Goal: Communication & Community: Answer question/provide support

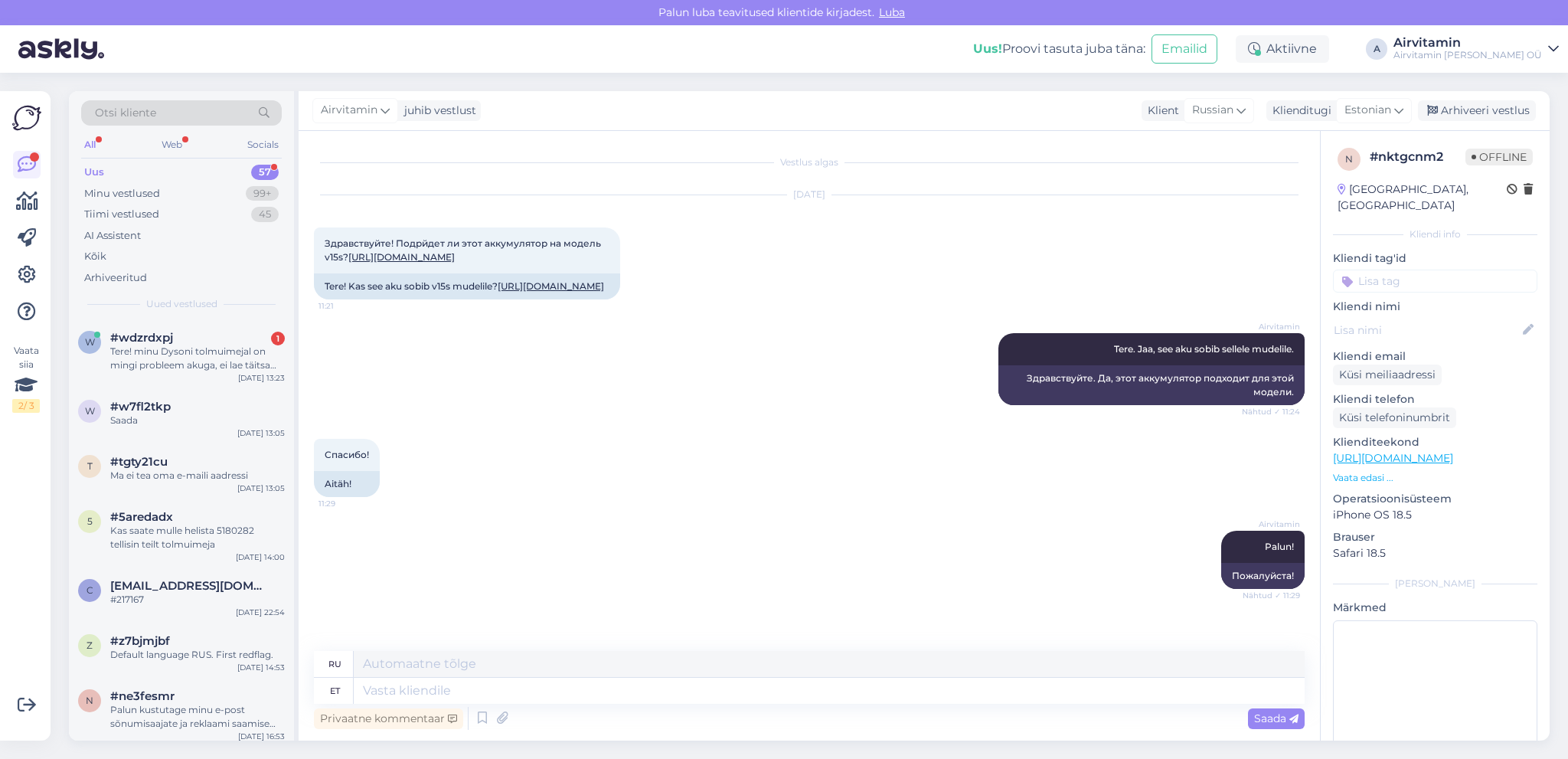
scroll to position [9, 0]
click at [185, 357] on div "Tere! minu Dysoni tolmuimejal on mingi probleem akuga, ei lae täitsa täis ja sa…" at bounding box center [198, 359] width 175 height 28
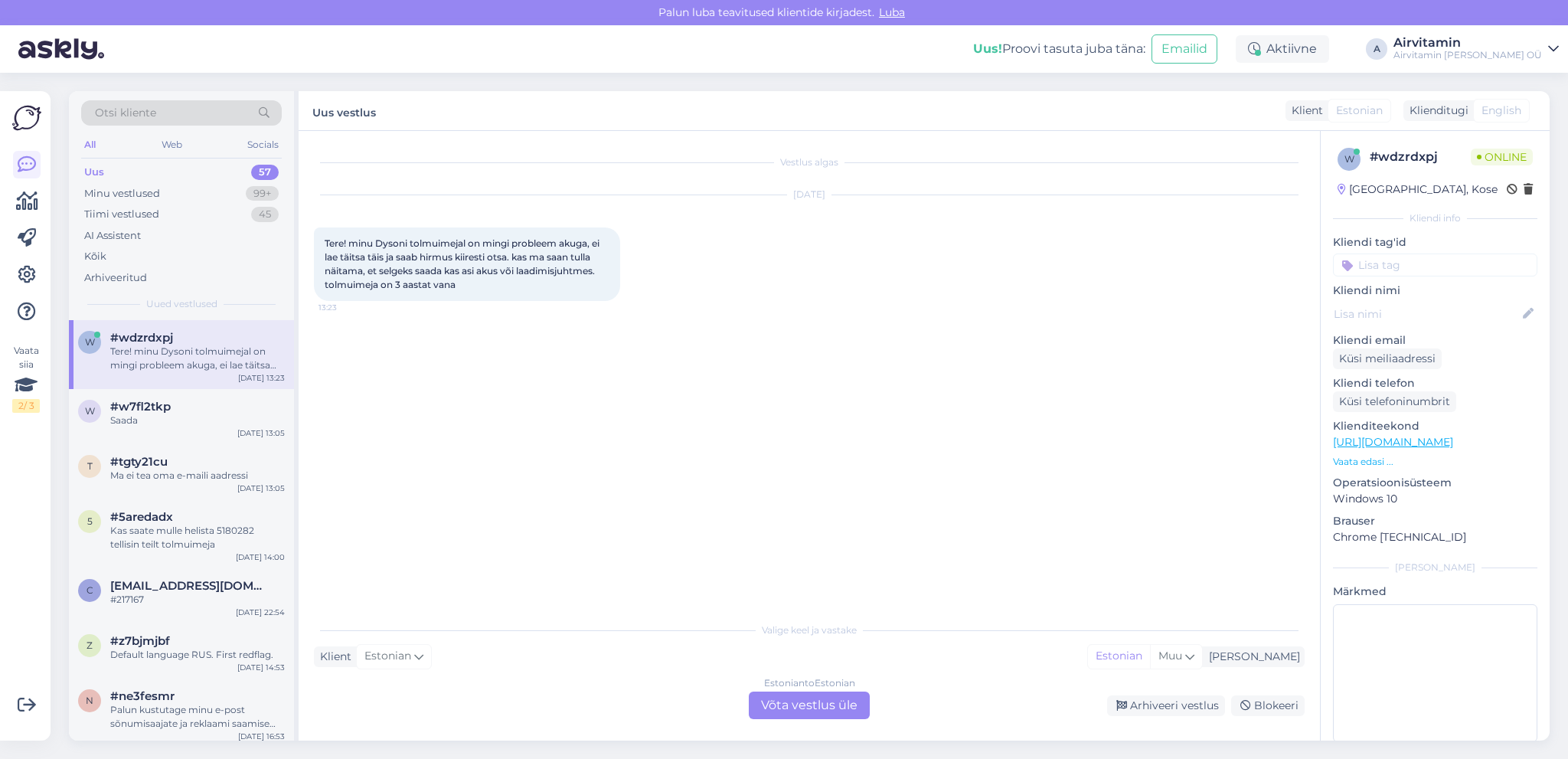
scroll to position [0, 0]
click at [185, 357] on div "Tere! minu Dysoni tolmuimejal on mingi probleem akuga, ei lae täitsa täis ja sa…" at bounding box center [198, 359] width 175 height 28
click at [528, 399] on div "Vestlus algas [DATE] Tere! minu Dysoni tolmuimejal on mingi probleem akuga, ei …" at bounding box center [816, 373] width 1004 height 454
click at [816, 702] on div "Estonian to Estonian Võta vestlus üle" at bounding box center [809, 705] width 121 height 28
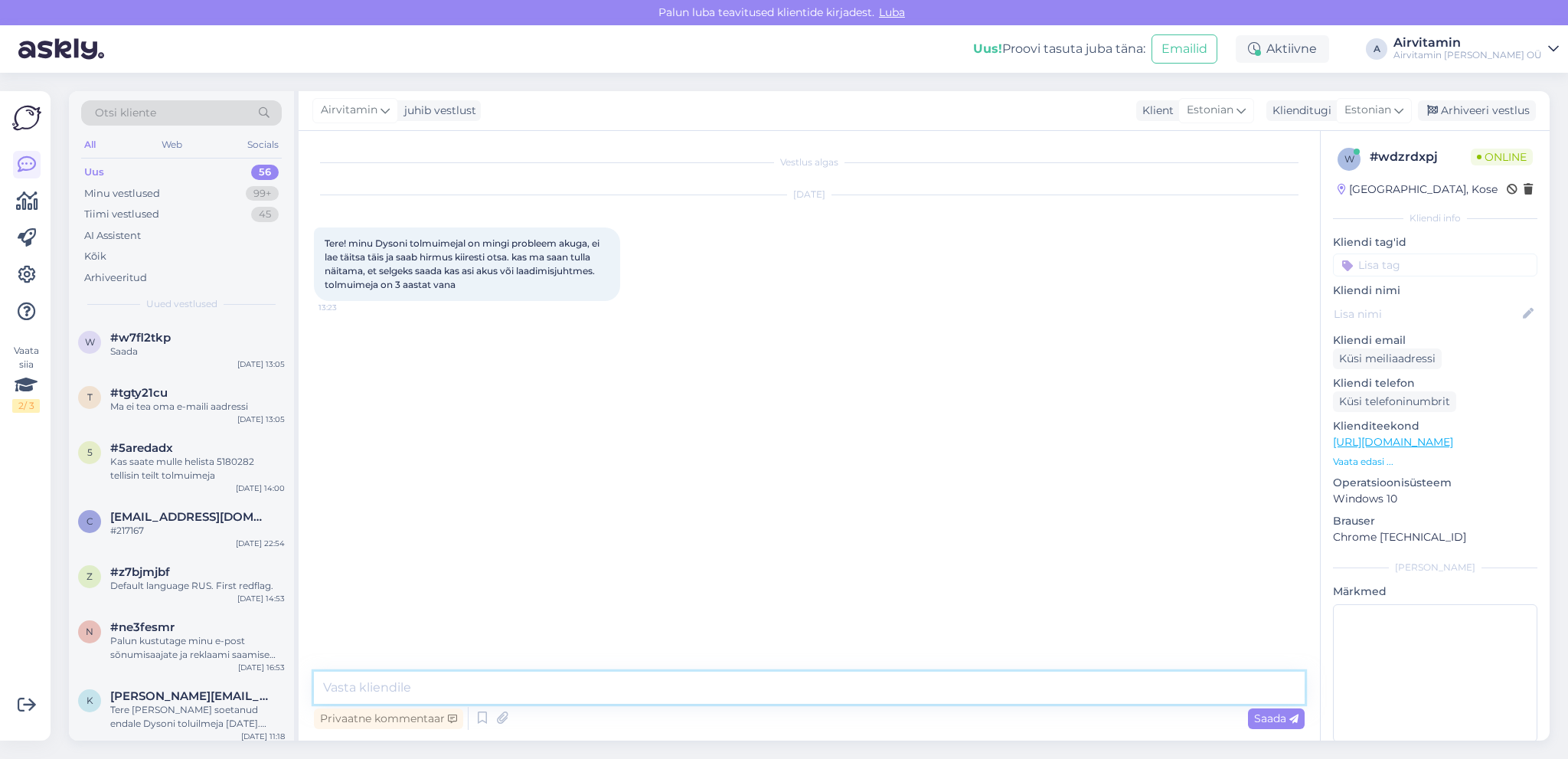
drag, startPoint x: 326, startPoint y: 687, endPoint x: 374, endPoint y: 647, distance: 62.5
click at [326, 687] on textarea at bounding box center [809, 687] width 991 height 33
type textarea "Tere. Tooge seade Kaupmehe 6 ja vaatame üle."
click at [1265, 725] on div "Saada" at bounding box center [1276, 718] width 57 height 20
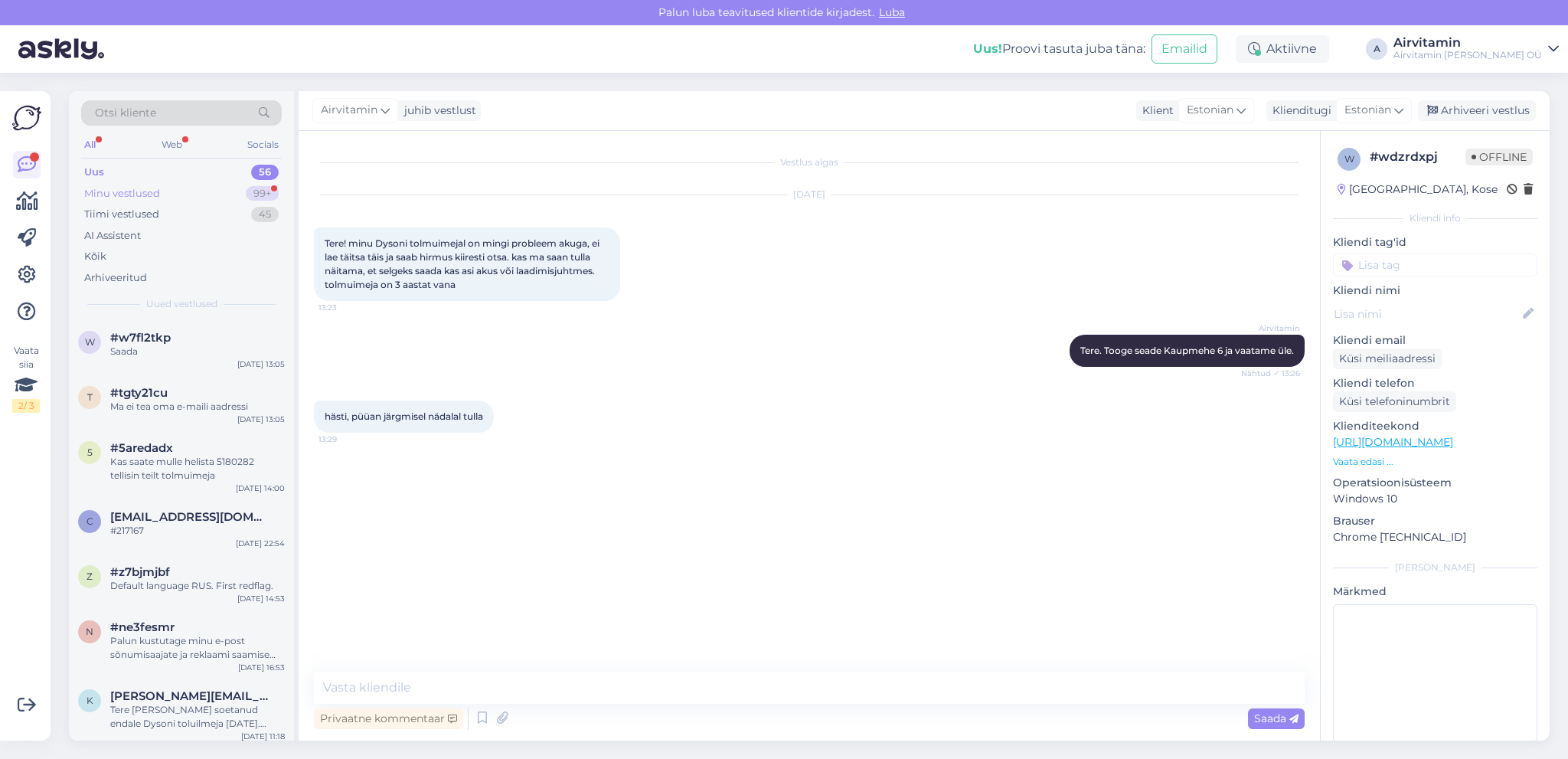
click at [133, 189] on div "Minu vestlused" at bounding box center [122, 194] width 76 height 15
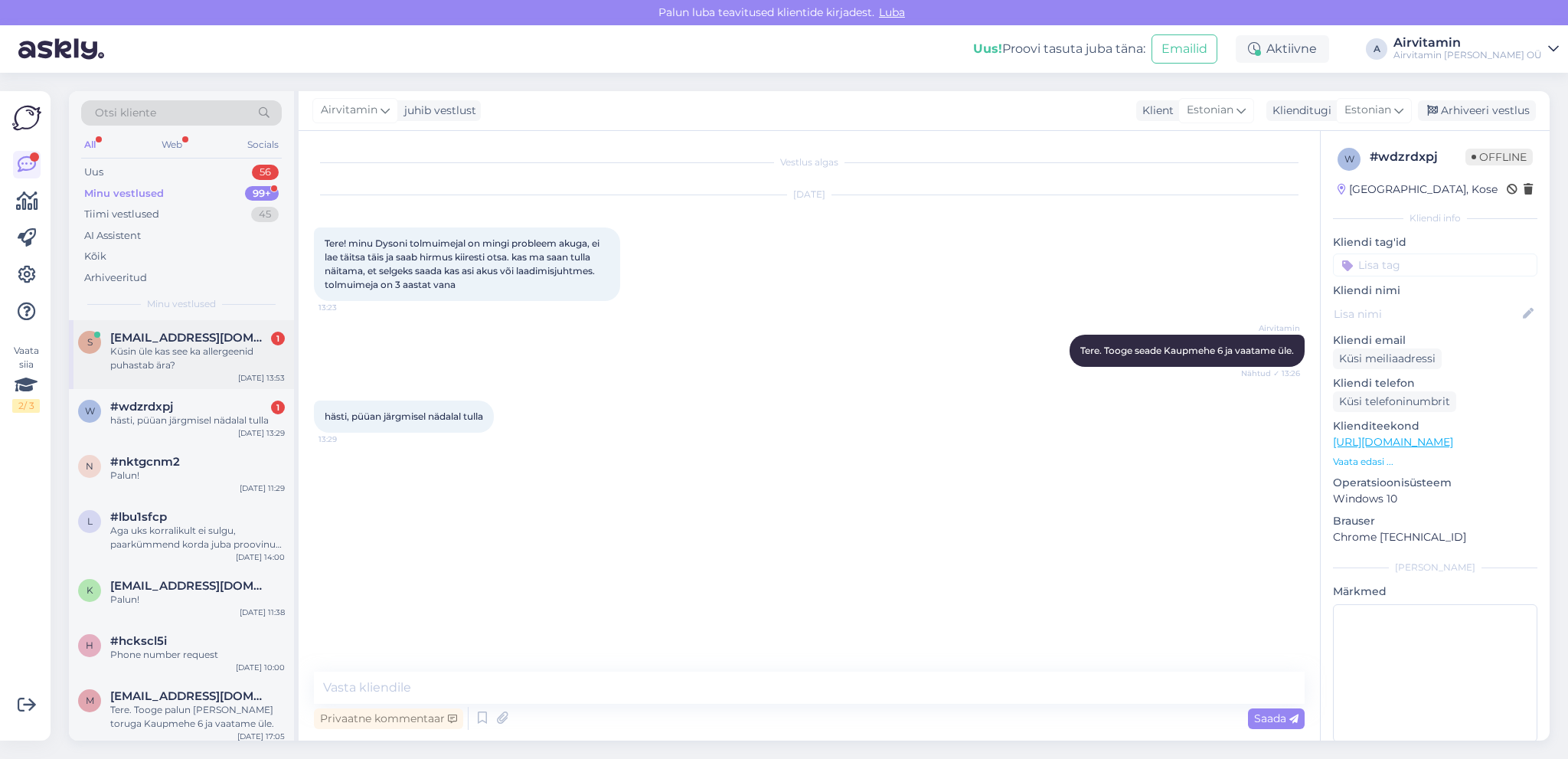
click at [193, 347] on div "Küsin üle kas see ka allergeenid puhastab ära?" at bounding box center [198, 359] width 175 height 28
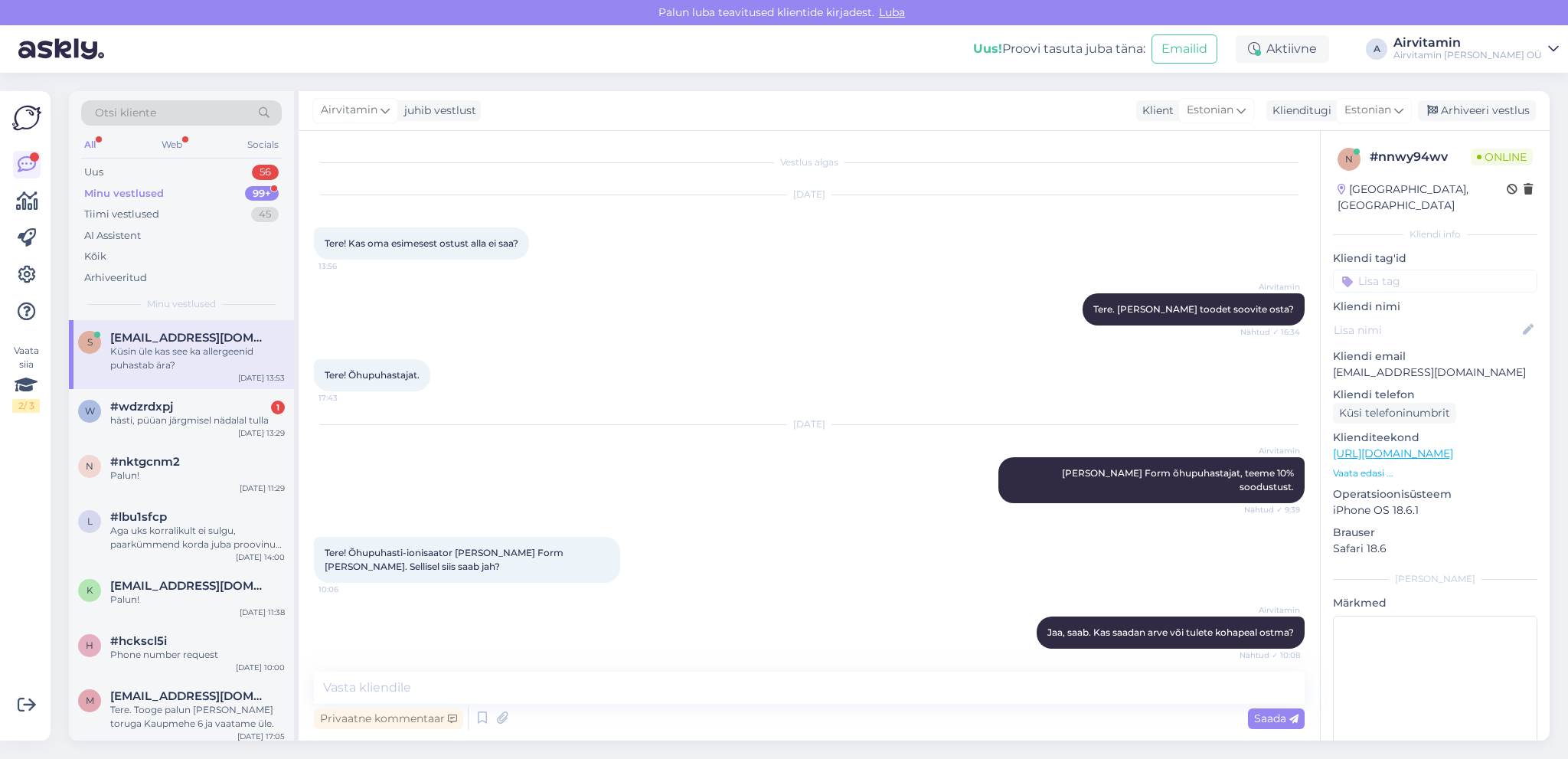
scroll to position [246, 0]
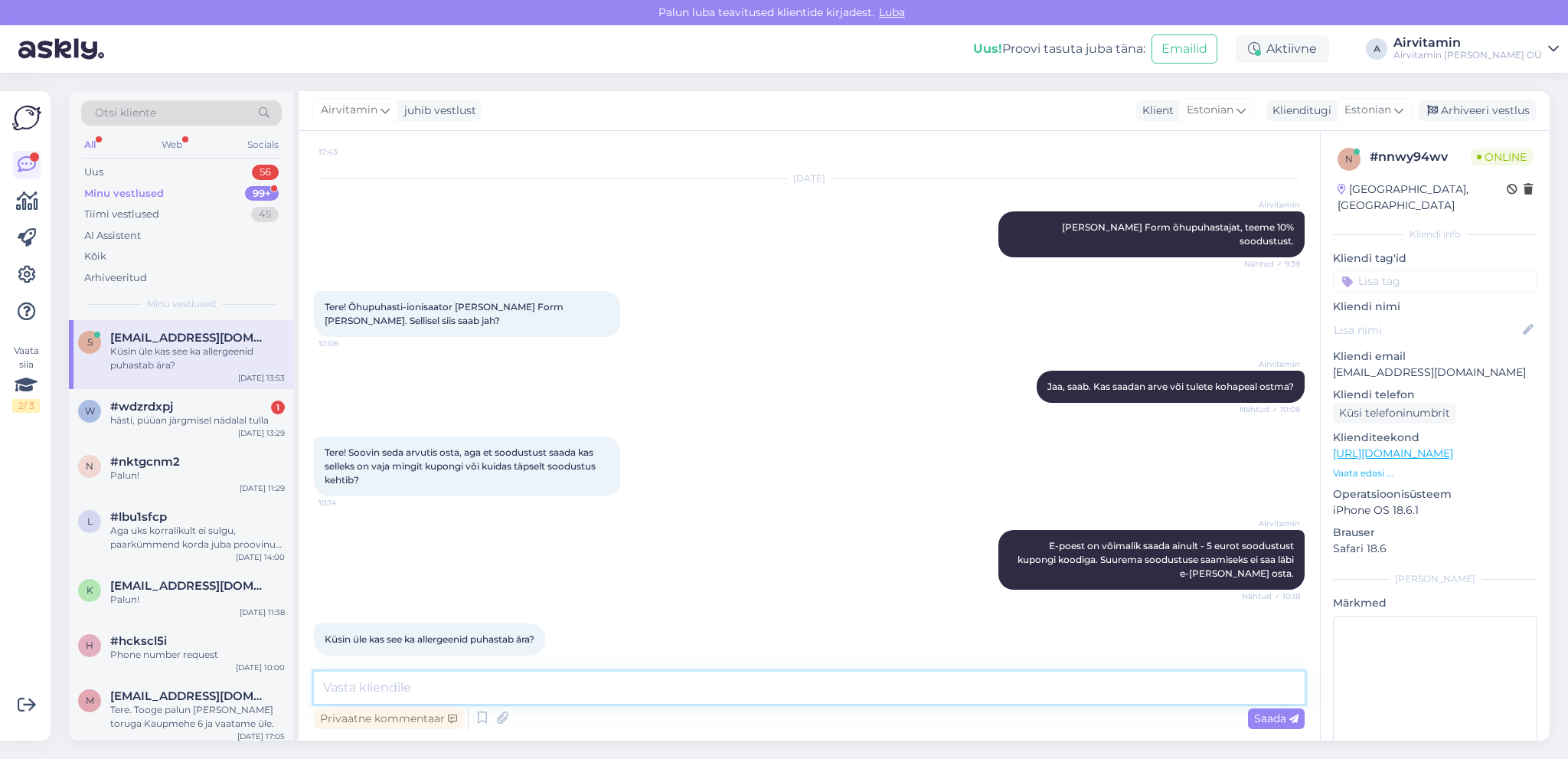
click at [329, 687] on textarea at bounding box center [809, 687] width 991 height 33
click at [843, 687] on textarea "Kui on allergiad, soovitame õhupuhastit [PERSON_NAME]. [PERSON_NAME] on väga he…" at bounding box center [809, 687] width 991 height 33
click at [1030, 687] on textarea "Kui on allergiad, soovitame õhupuhastit [PERSON_NAME]. [PERSON_NAME] on väga he…" at bounding box center [809, 687] width 991 height 33
type textarea "Kui on allergiad, soovitame õhupuhastit [PERSON_NAME]. [PERSON_NAME] on väga he…"
click at [1269, 722] on span "Saada" at bounding box center [1276, 718] width 45 height 14
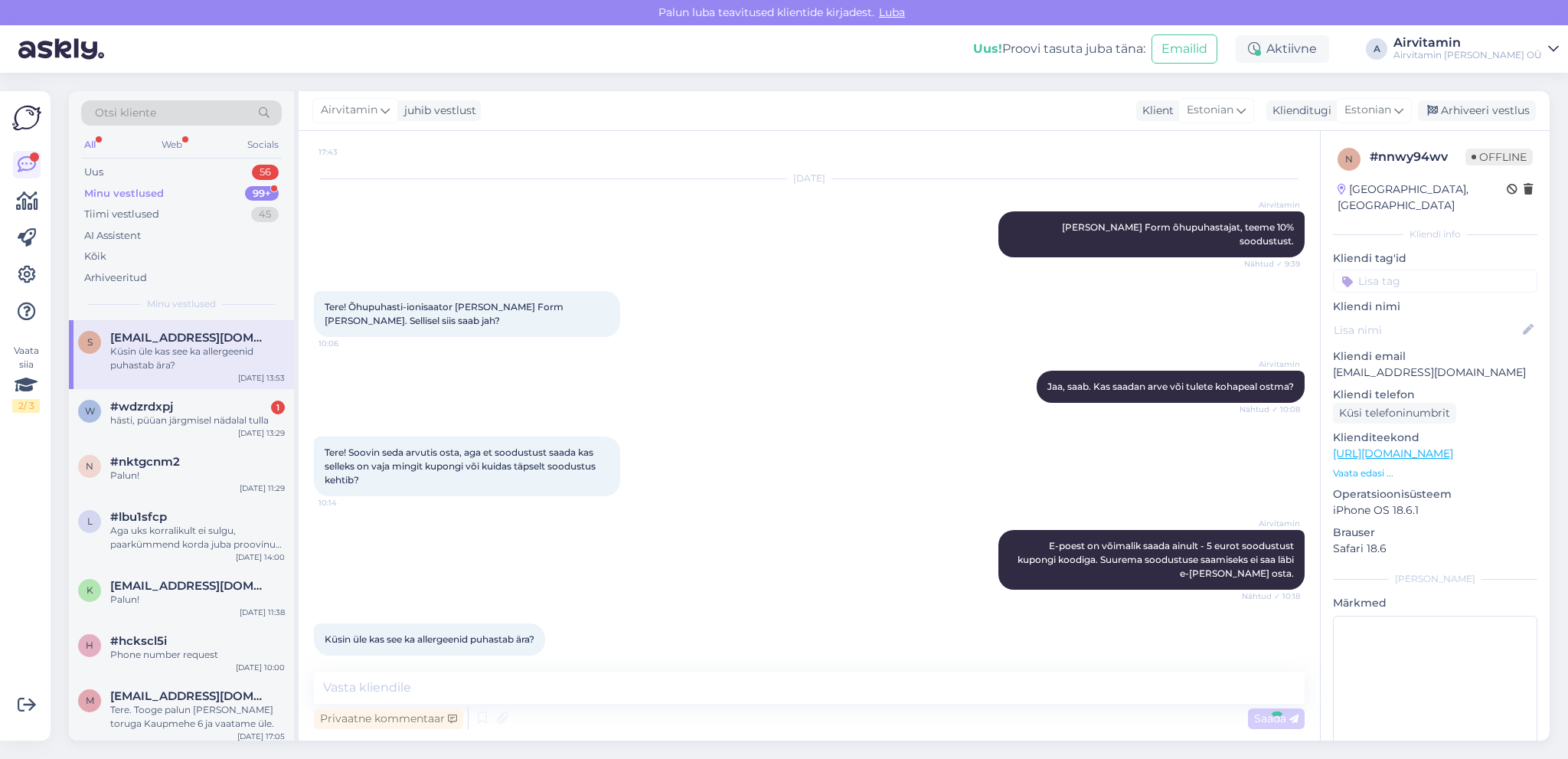
scroll to position [340, 0]
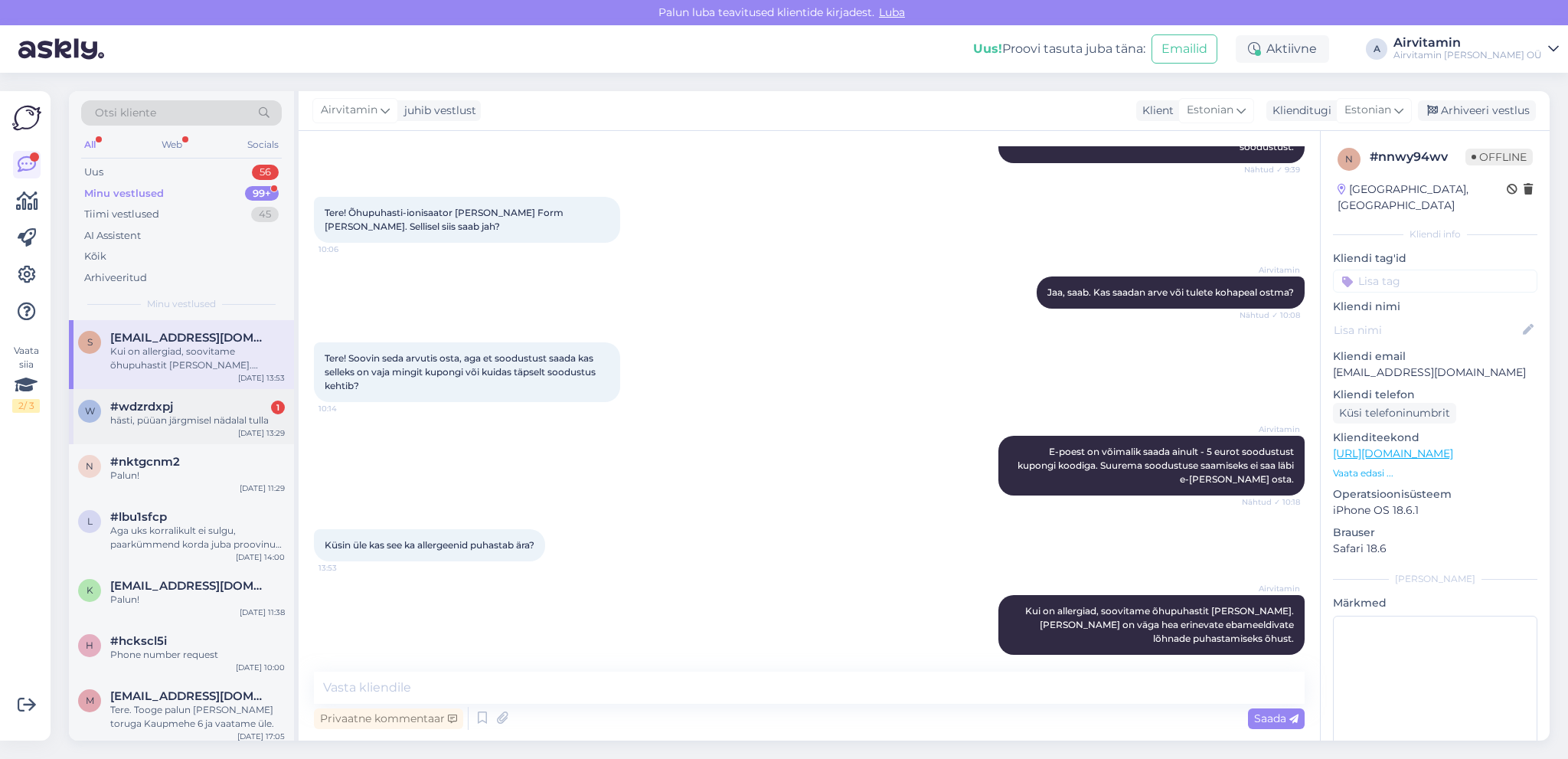
click at [181, 406] on div "#wdzrdxpj 1" at bounding box center [198, 406] width 175 height 14
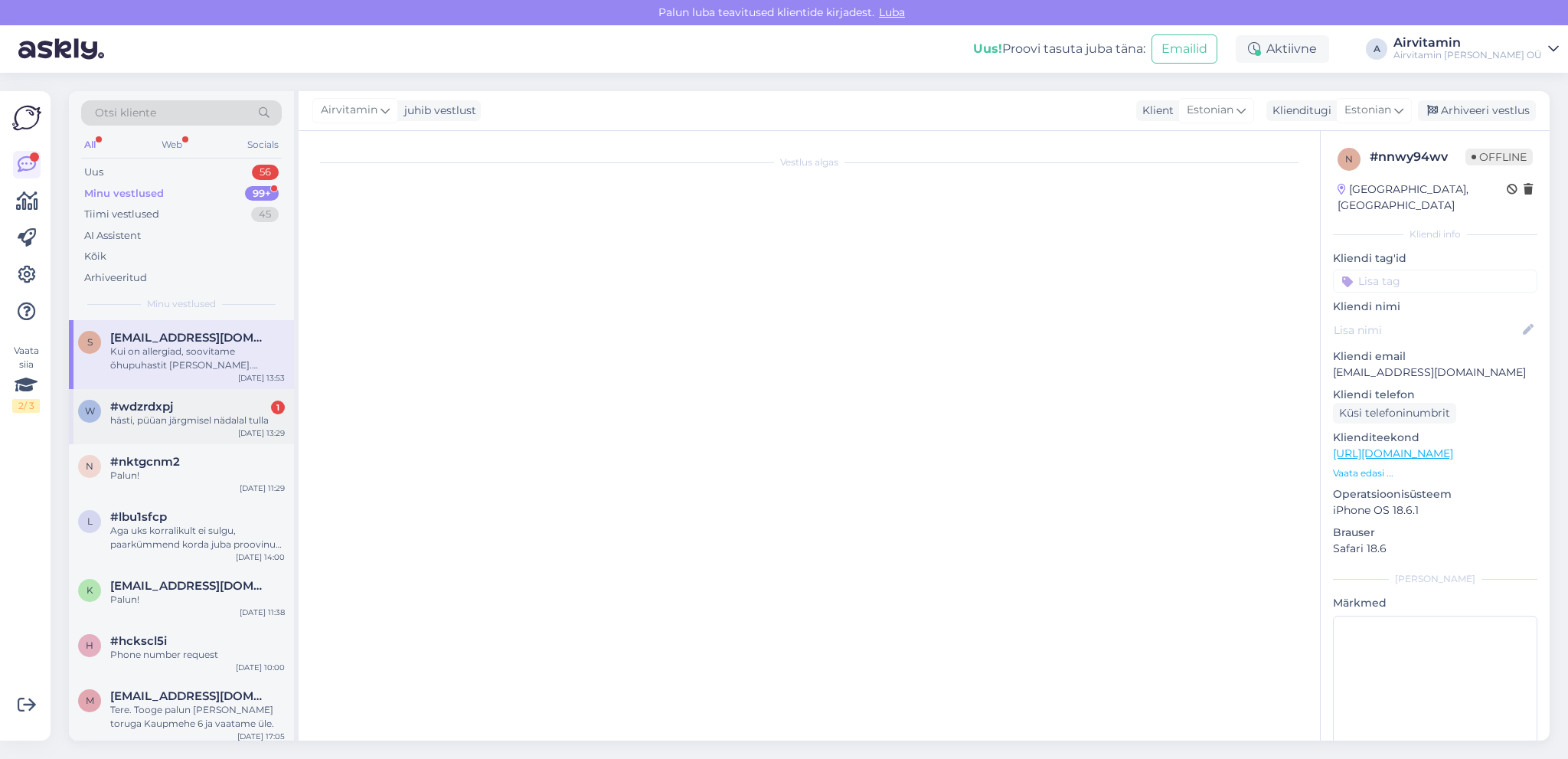
scroll to position [0, 0]
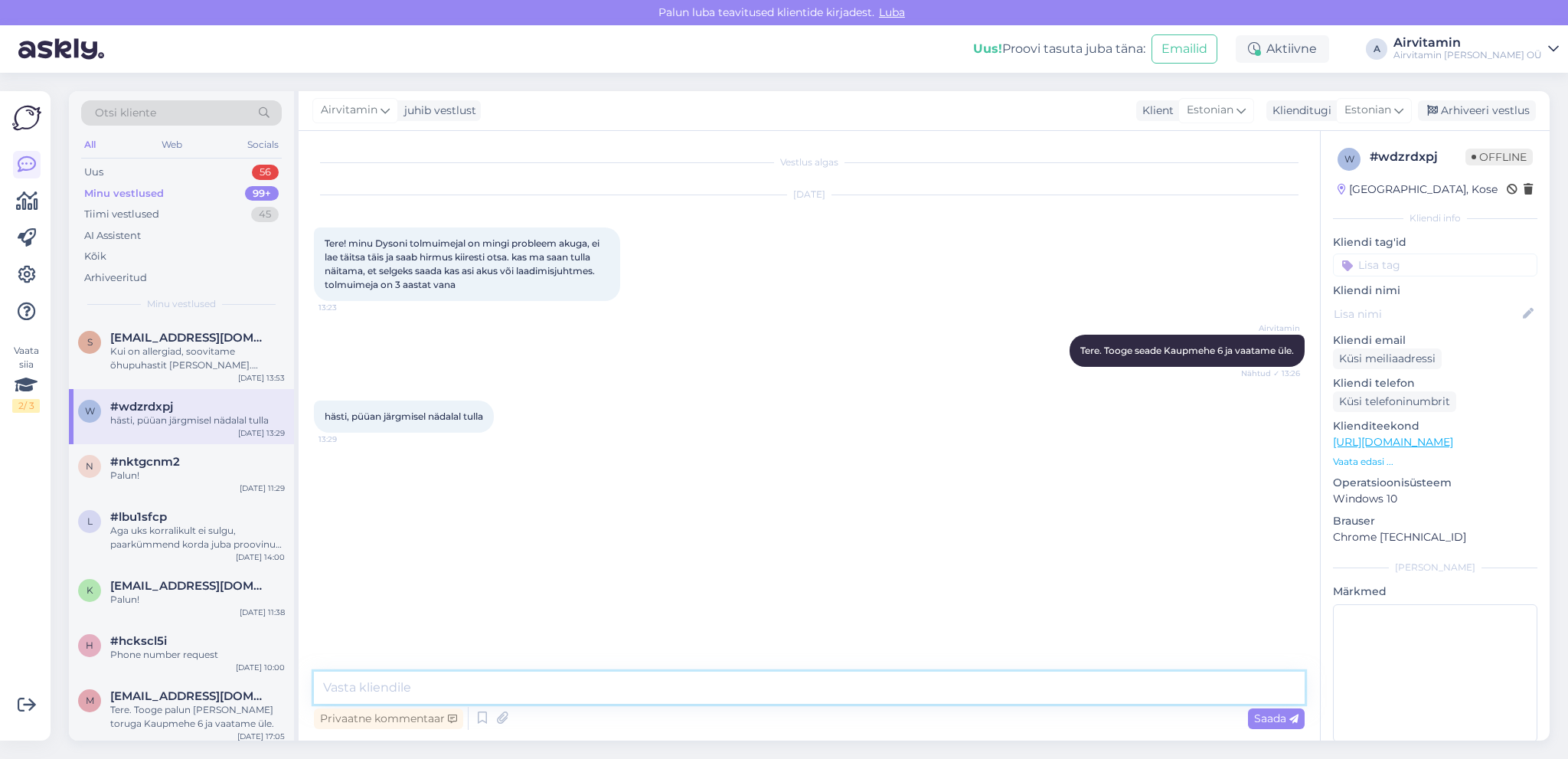
click at [329, 683] on textarea at bounding box center [809, 687] width 991 height 33
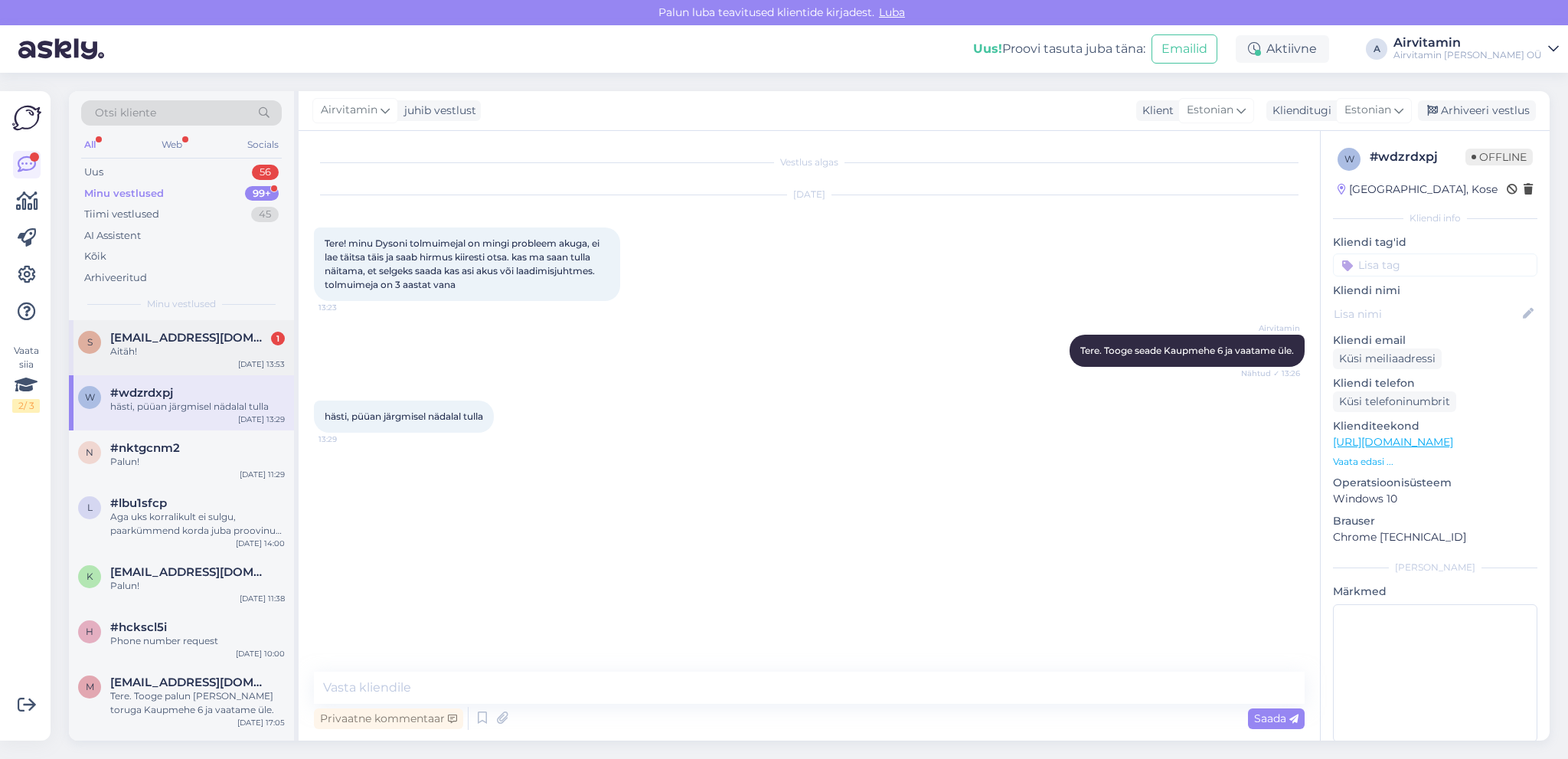
click at [176, 336] on span "[EMAIL_ADDRESS][DOMAIN_NAME]" at bounding box center [190, 338] width 159 height 14
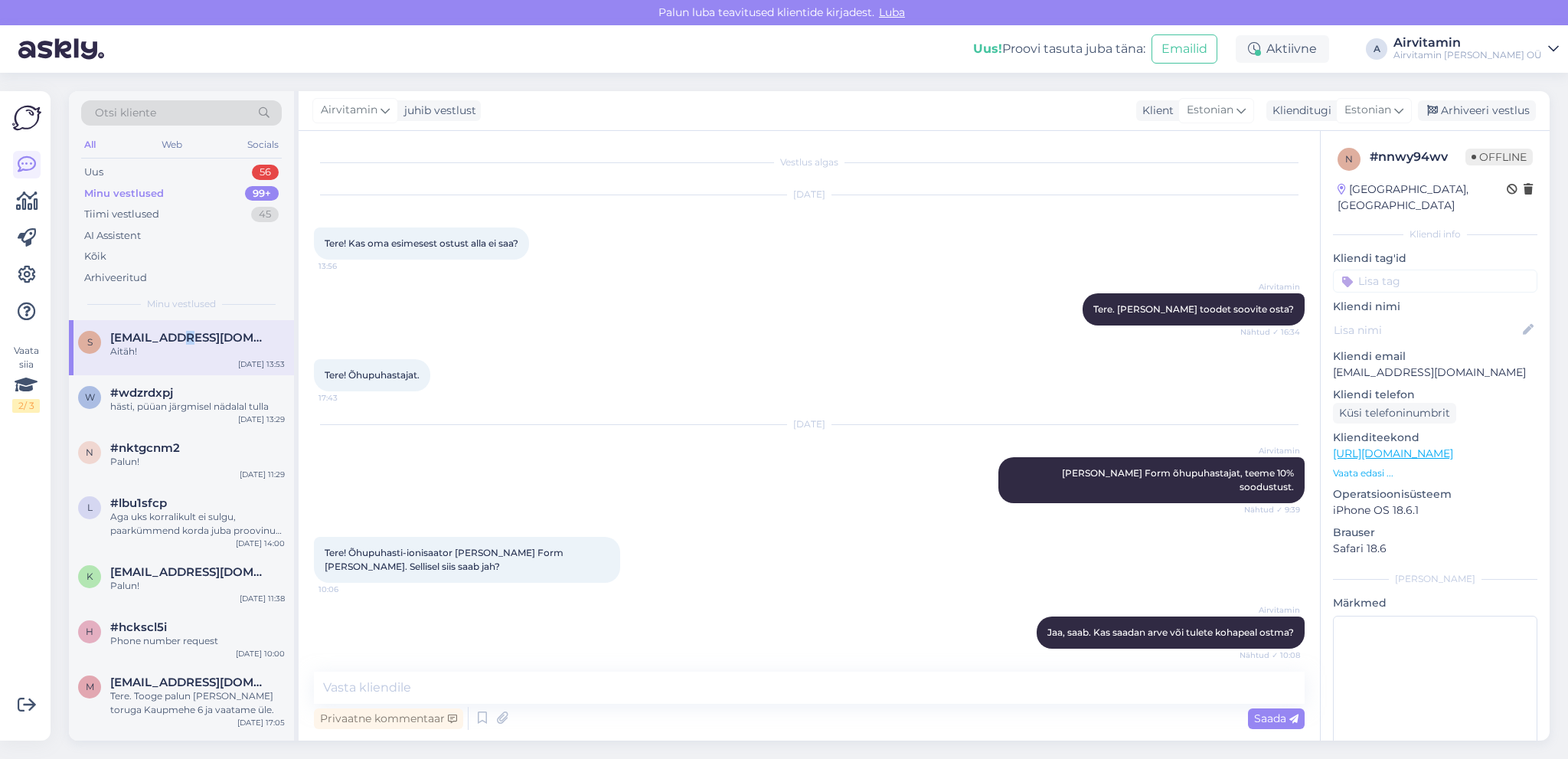
scroll to position [405, 0]
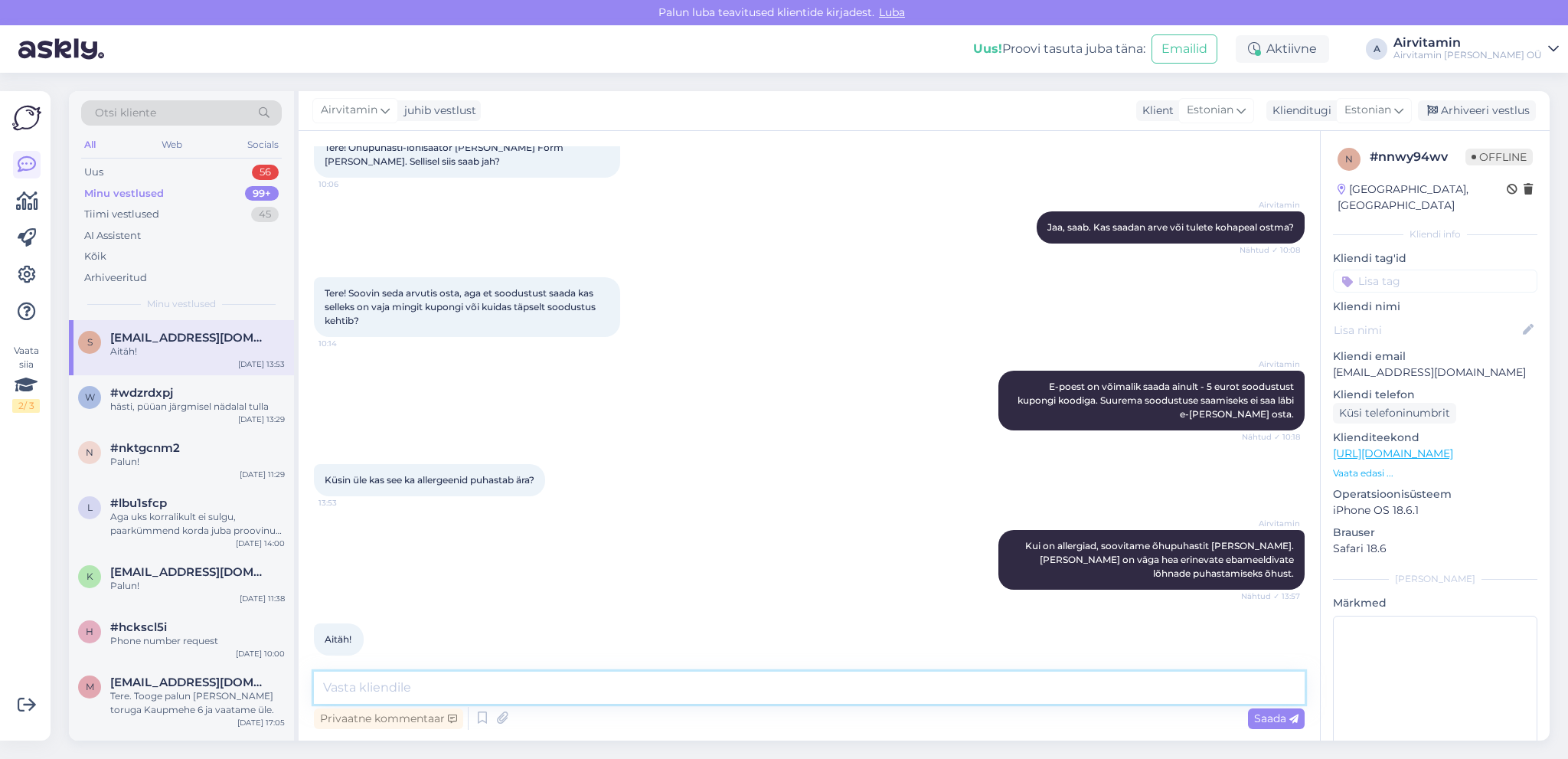
click at [436, 681] on textarea at bounding box center [809, 687] width 991 height 33
type textarea "Palun!"
click at [1284, 721] on span "Saada" at bounding box center [1276, 718] width 45 height 14
